Goal: Task Accomplishment & Management: Use online tool/utility

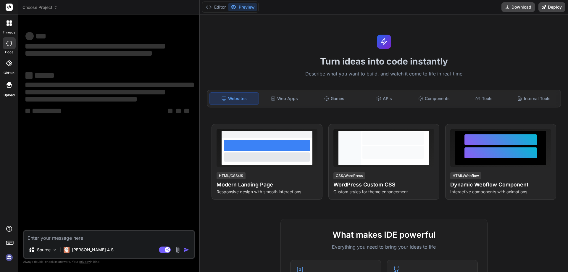
click at [66, 235] on textarea at bounding box center [109, 236] width 170 height 11
type textarea "x"
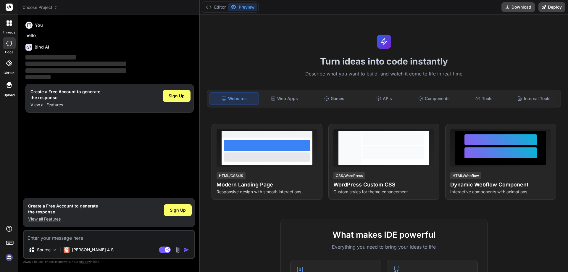
type textarea "tempsuffle = new List<int>(); // Group P2Unmeldcards by Suit var groupedUnmeldC…"
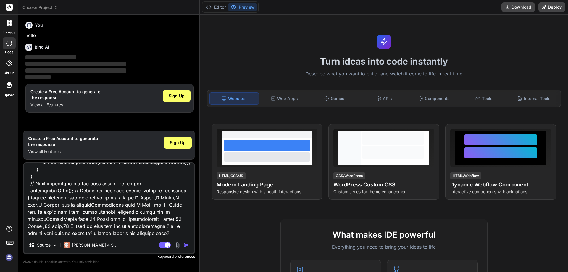
type textarea "x"
type textarea "tempsuffle = new List<int>(); // Group P2Unmeldcards by Suit var groupedUnmeldC…"
click at [184, 248] on img "button" at bounding box center [186, 245] width 6 height 6
click at [185, 243] on img "button" at bounding box center [186, 245] width 6 height 6
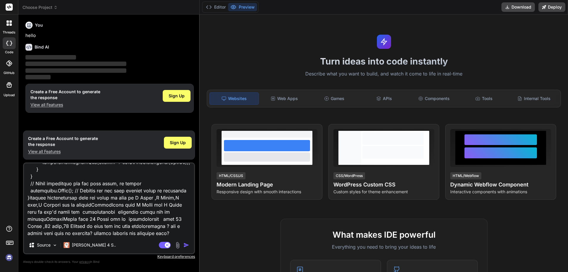
click at [185, 243] on img "button" at bounding box center [186, 245] width 6 height 6
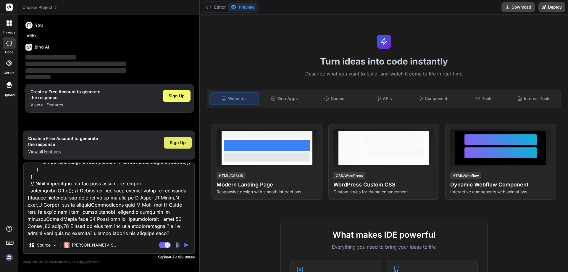
click at [173, 140] on span "Sign Up" at bounding box center [178, 143] width 16 height 6
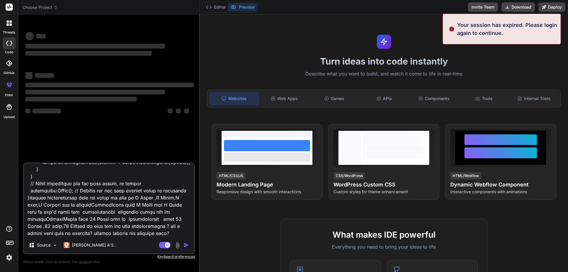
click at [137, 234] on textarea at bounding box center [109, 199] width 170 height 73
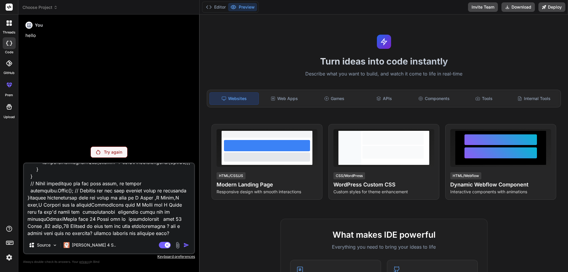
click at [165, 222] on textarea at bounding box center [109, 199] width 170 height 73
click at [117, 154] on p "Try again" at bounding box center [113, 152] width 18 height 6
click at [42, 33] on p "hello" at bounding box center [109, 35] width 168 height 7
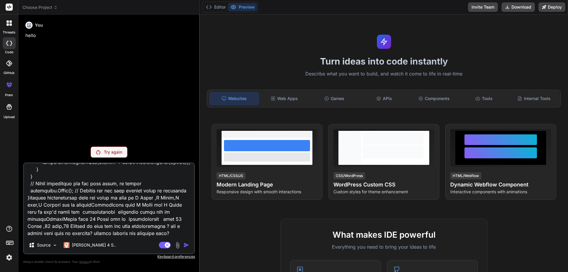
drag, startPoint x: 28, startPoint y: 34, endPoint x: 30, endPoint y: 39, distance: 5.6
click at [28, 35] on div "You hello" at bounding box center [109, 29] width 168 height 20
click at [30, 39] on div "You hello" at bounding box center [109, 80] width 171 height 122
click at [31, 35] on p "hello" at bounding box center [109, 35] width 168 height 7
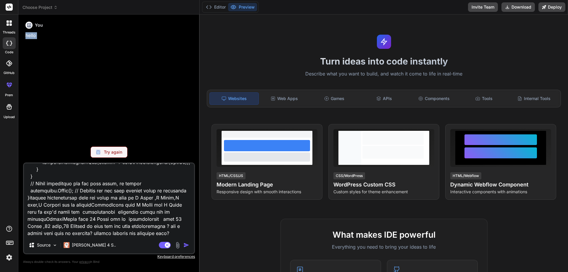
click at [31, 35] on p "hello" at bounding box center [109, 35] width 168 height 7
click at [43, 38] on p "hello" at bounding box center [109, 35] width 168 height 7
drag, startPoint x: 43, startPoint y: 38, endPoint x: 69, endPoint y: 117, distance: 82.0
click at [69, 117] on div "You hello" at bounding box center [109, 80] width 171 height 122
click at [105, 190] on textarea at bounding box center [109, 199] width 170 height 73
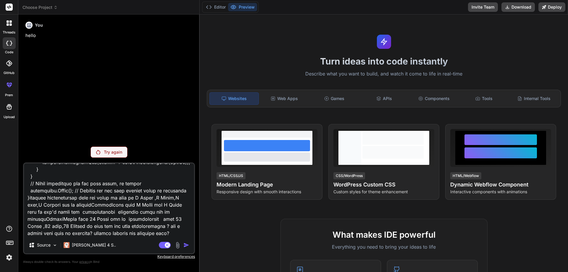
drag, startPoint x: 114, startPoint y: 160, endPoint x: 114, endPoint y: 154, distance: 5.3
click at [114, 160] on div "You hello Try again Source [PERSON_NAME] 4 S.. Agent Mode. When this toggle is …" at bounding box center [109, 145] width 172 height 252
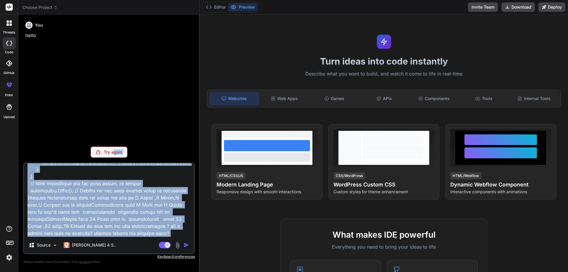
click at [114, 149] on div "Try again" at bounding box center [109, 151] width 37 height 11
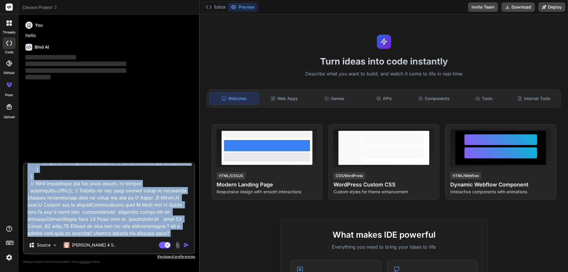
type textarea "x"
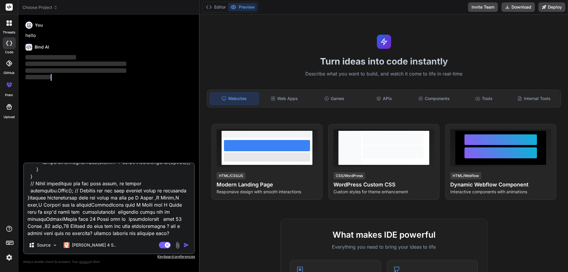
click at [114, 149] on div "You hello Bind AI ‌ ‌ ‌ ‌" at bounding box center [109, 90] width 171 height 143
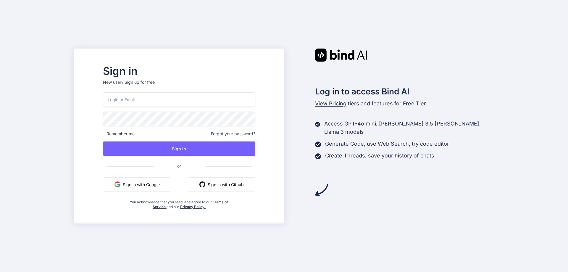
click at [180, 98] on input "email" at bounding box center [179, 99] width 152 height 14
type input "ayeshas@yopmail.com"
click at [110, 122] on div "Sign in New user? Sign up for free ayeshas@yopmail.com Remember me Forgot your …" at bounding box center [178, 137] width 171 height 143
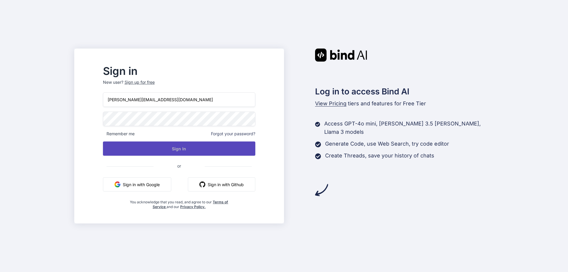
click at [118, 153] on button "Sign In" at bounding box center [179, 148] width 152 height 14
